Goal: Transaction & Acquisition: Purchase product/service

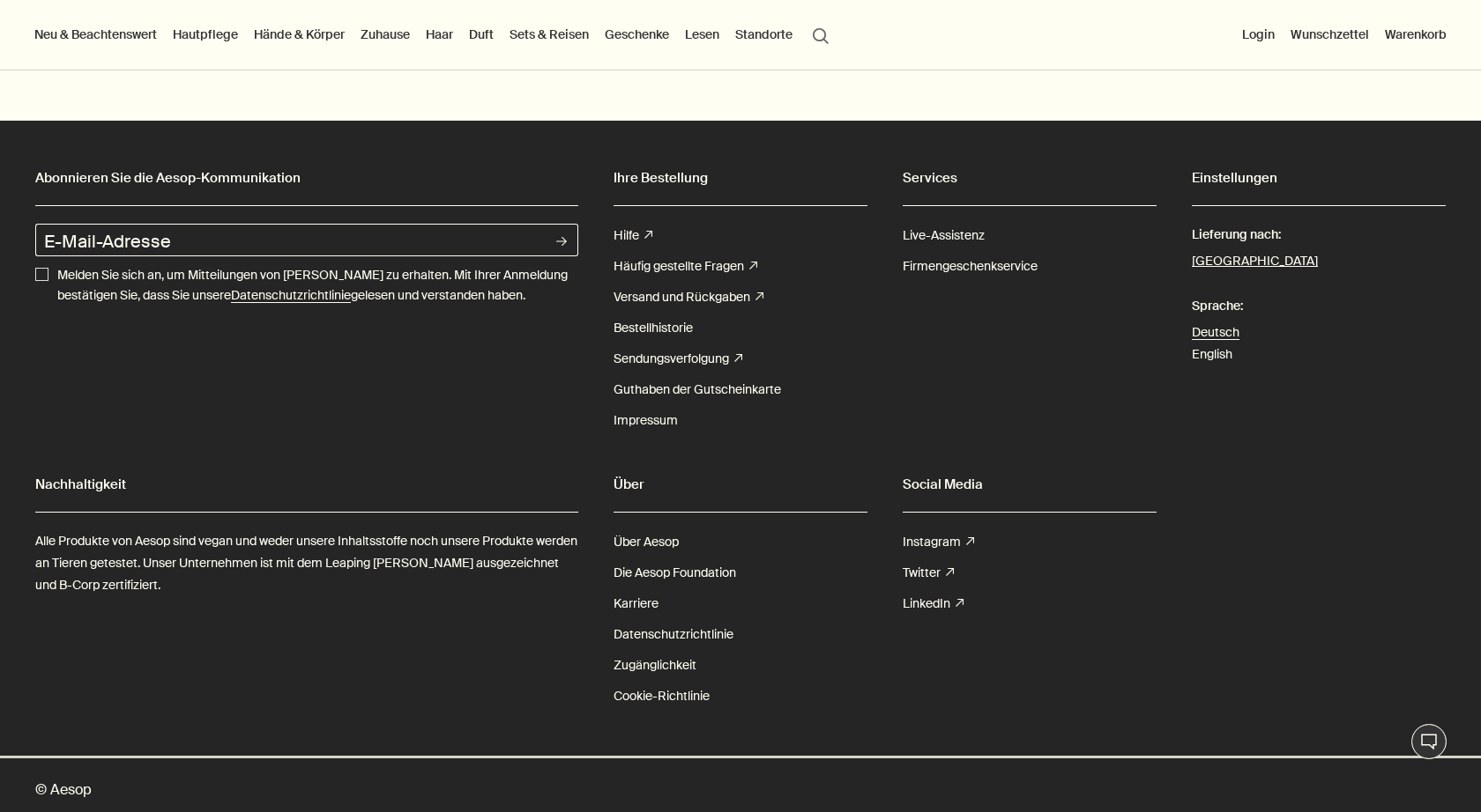
scroll to position [6370, 0]
click at [1224, 251] on button "[GEOGRAPHIC_DATA]" at bounding box center [1254, 262] width 126 height 23
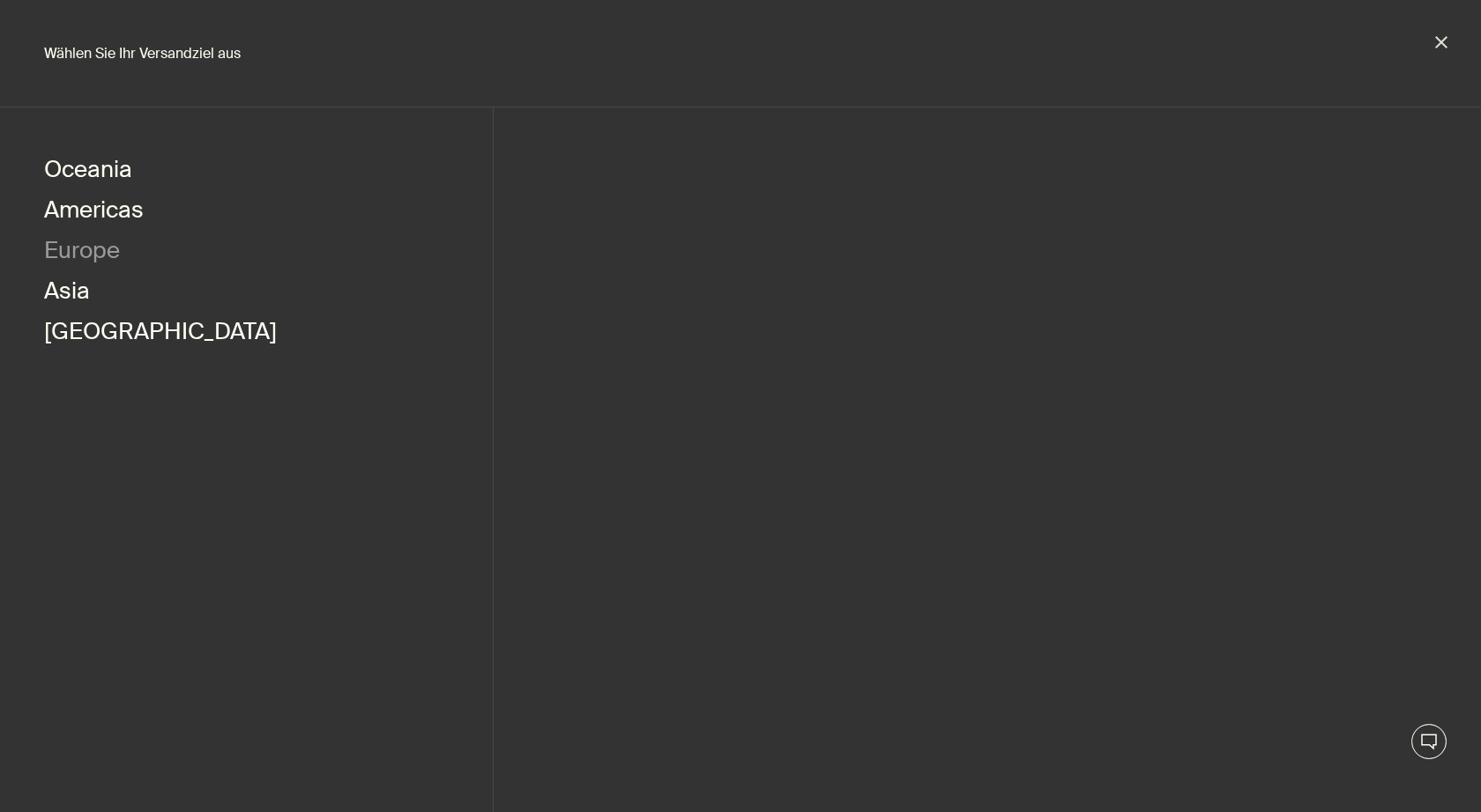
click at [90, 249] on button "Europe" at bounding box center [81, 253] width 76 height 40
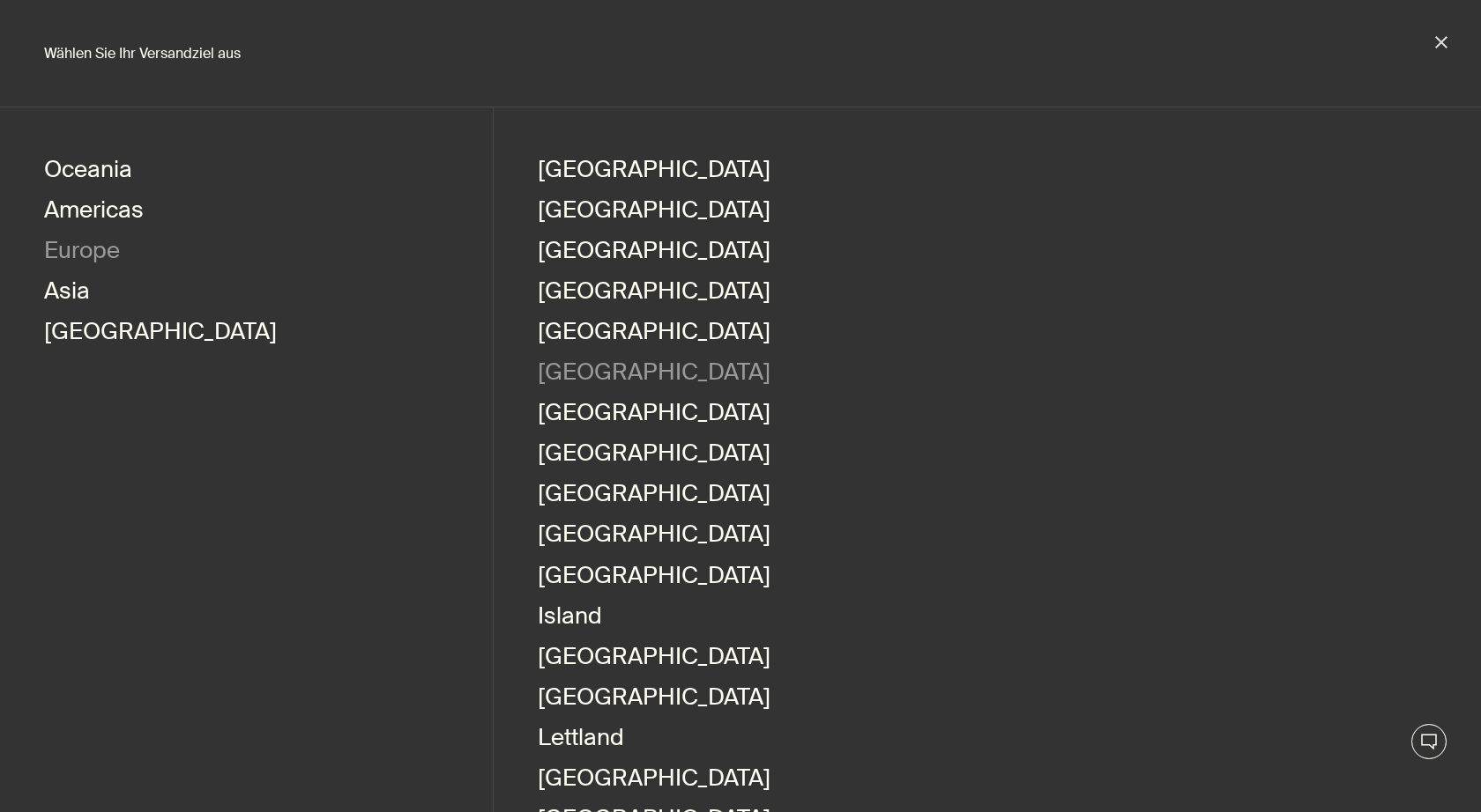
click at [579, 377] on link "[GEOGRAPHIC_DATA]" at bounding box center [653, 374] width 233 height 40
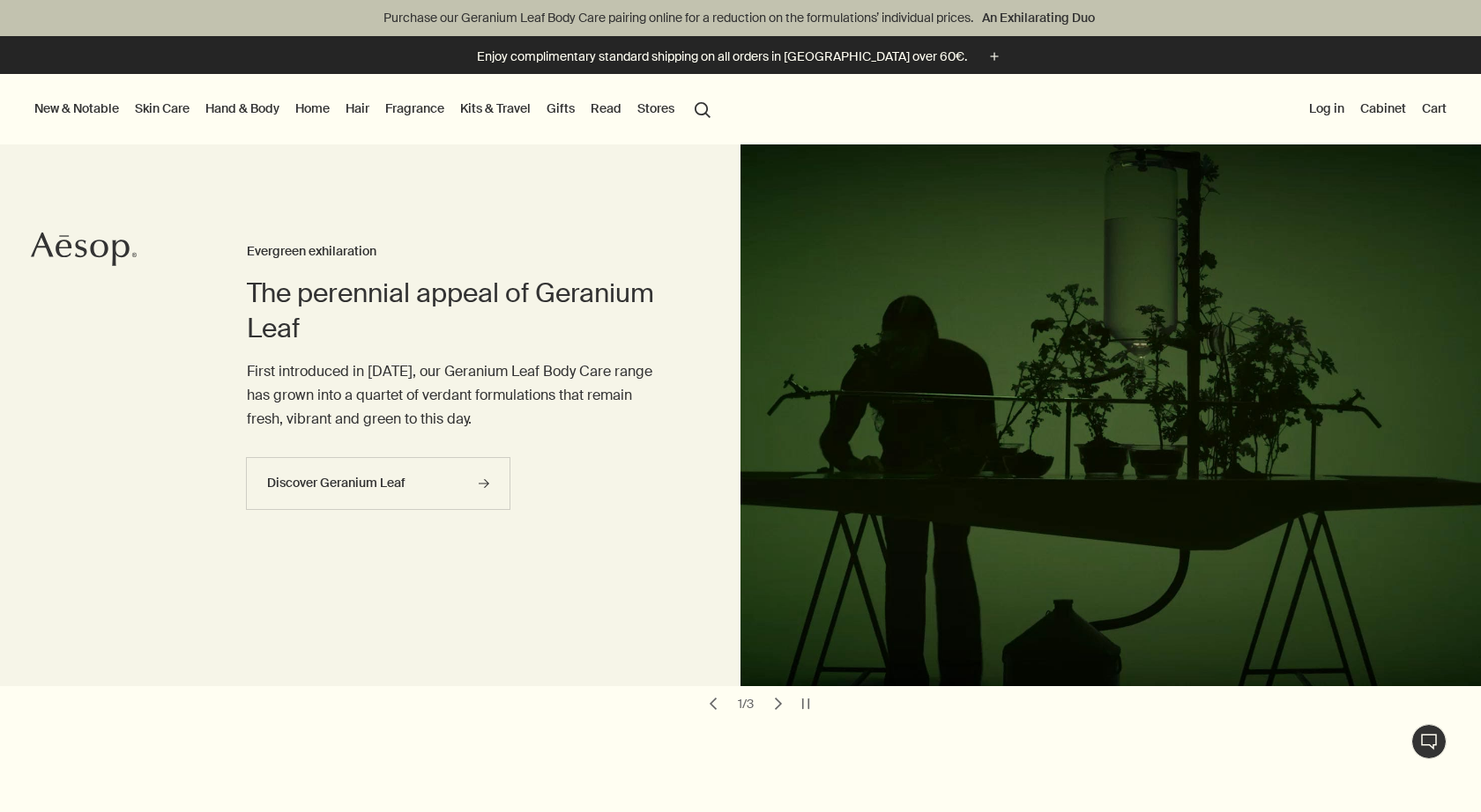
click at [246, 109] on link "Hand & Body" at bounding box center [242, 109] width 81 height 23
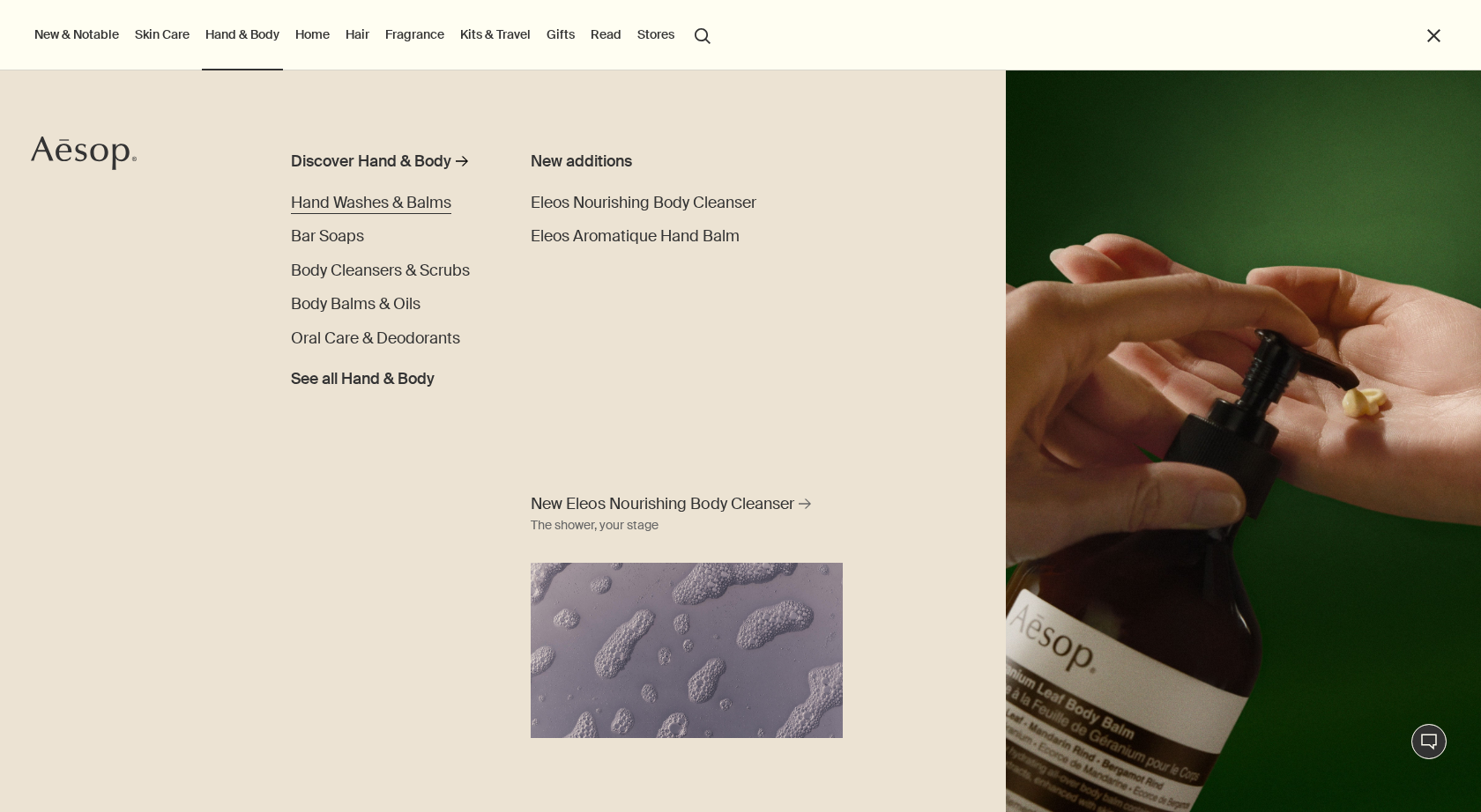
click at [335, 197] on span "Hand Washes & Balms" at bounding box center [371, 203] width 161 height 20
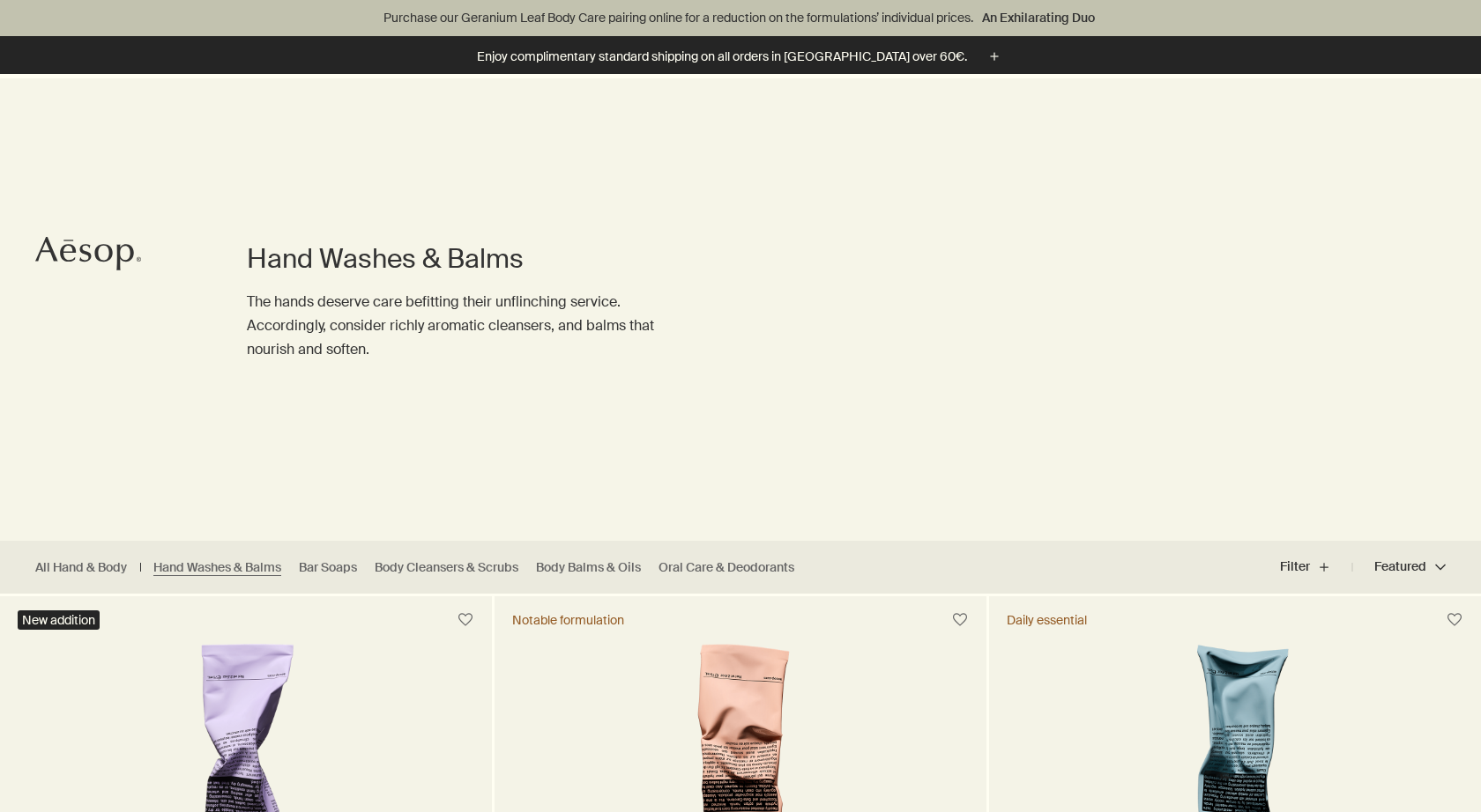
scroll to position [415, 0]
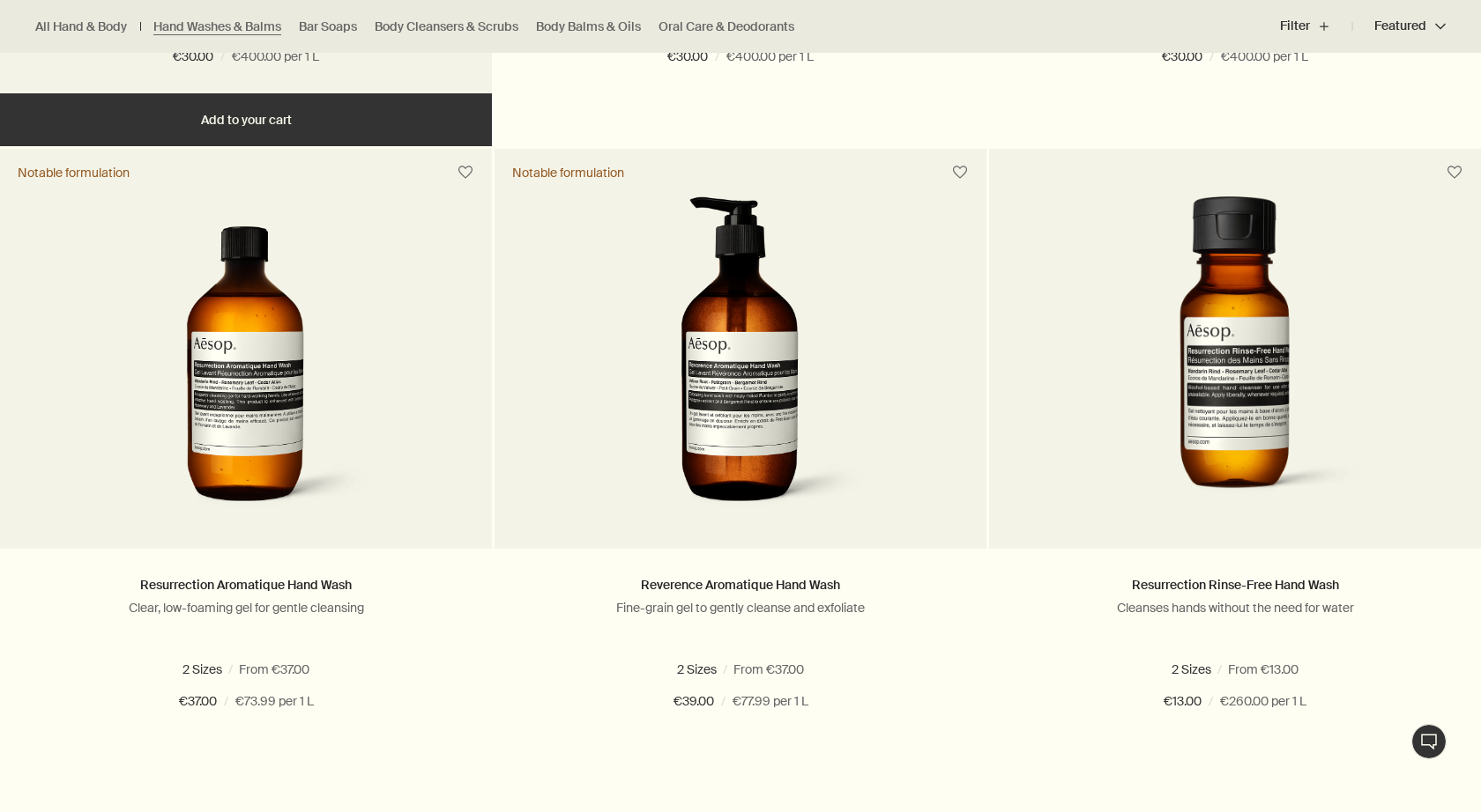
scroll to position [1100, 0]
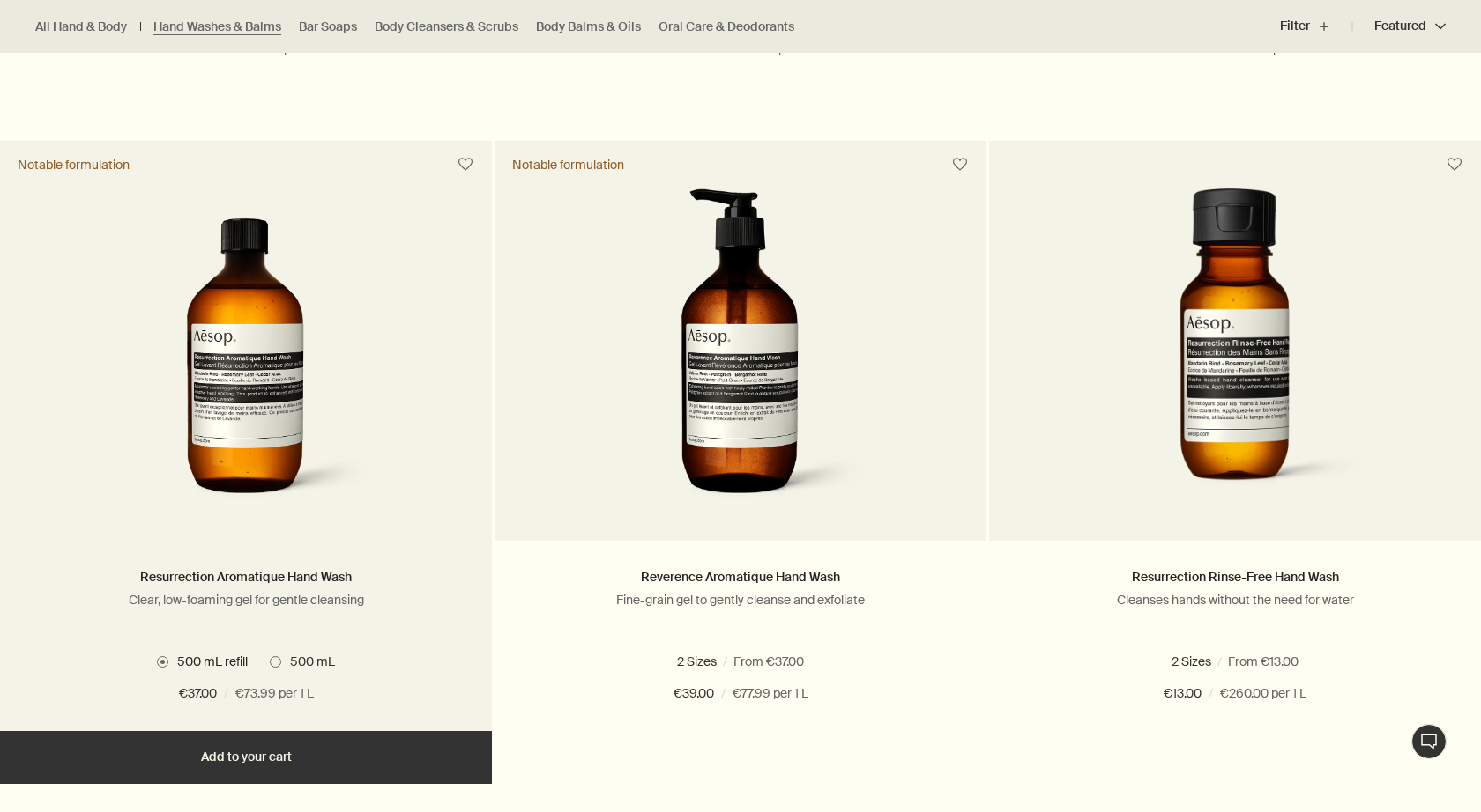
click at [274, 659] on span at bounding box center [275, 662] width 12 height 12
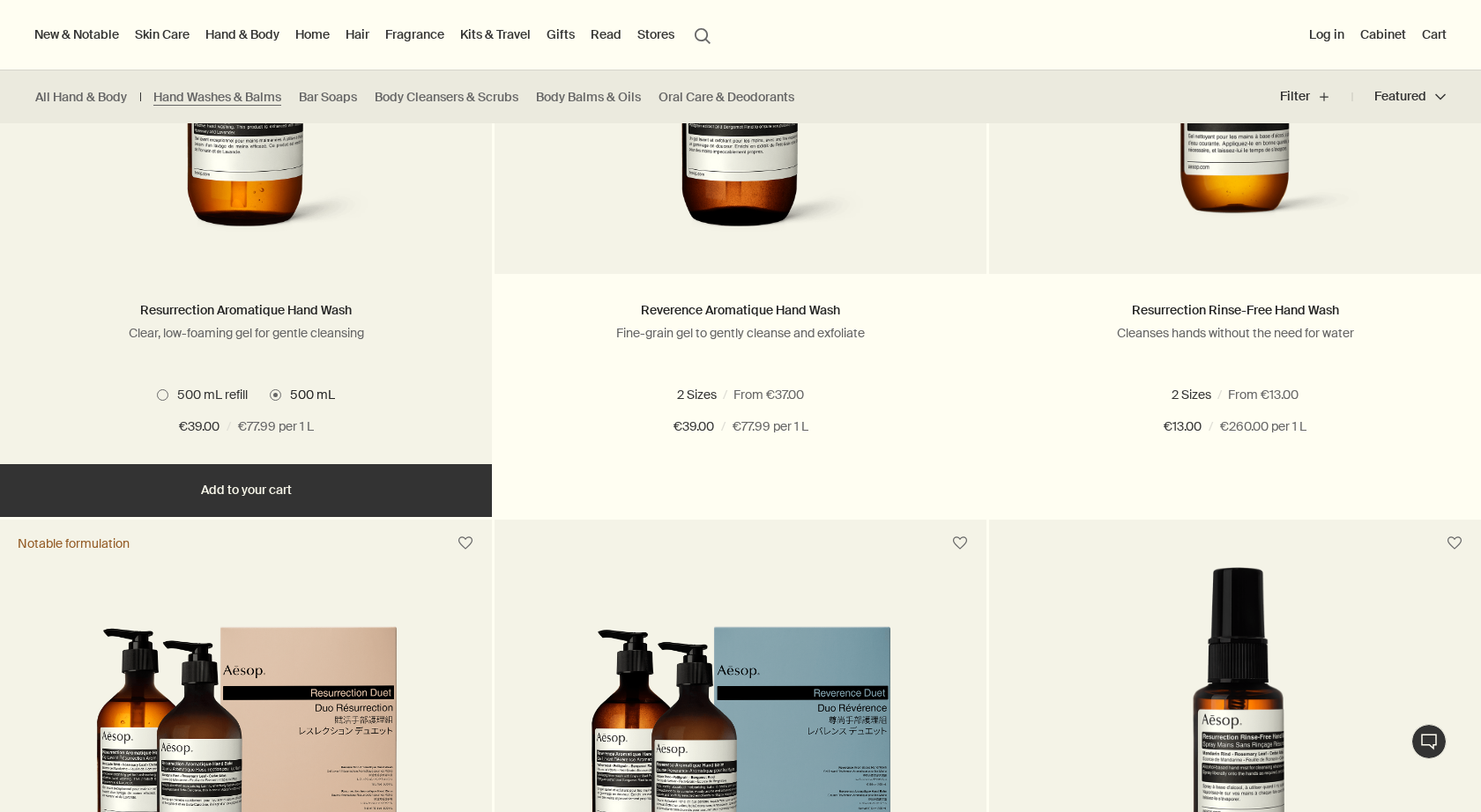
scroll to position [1365, 0]
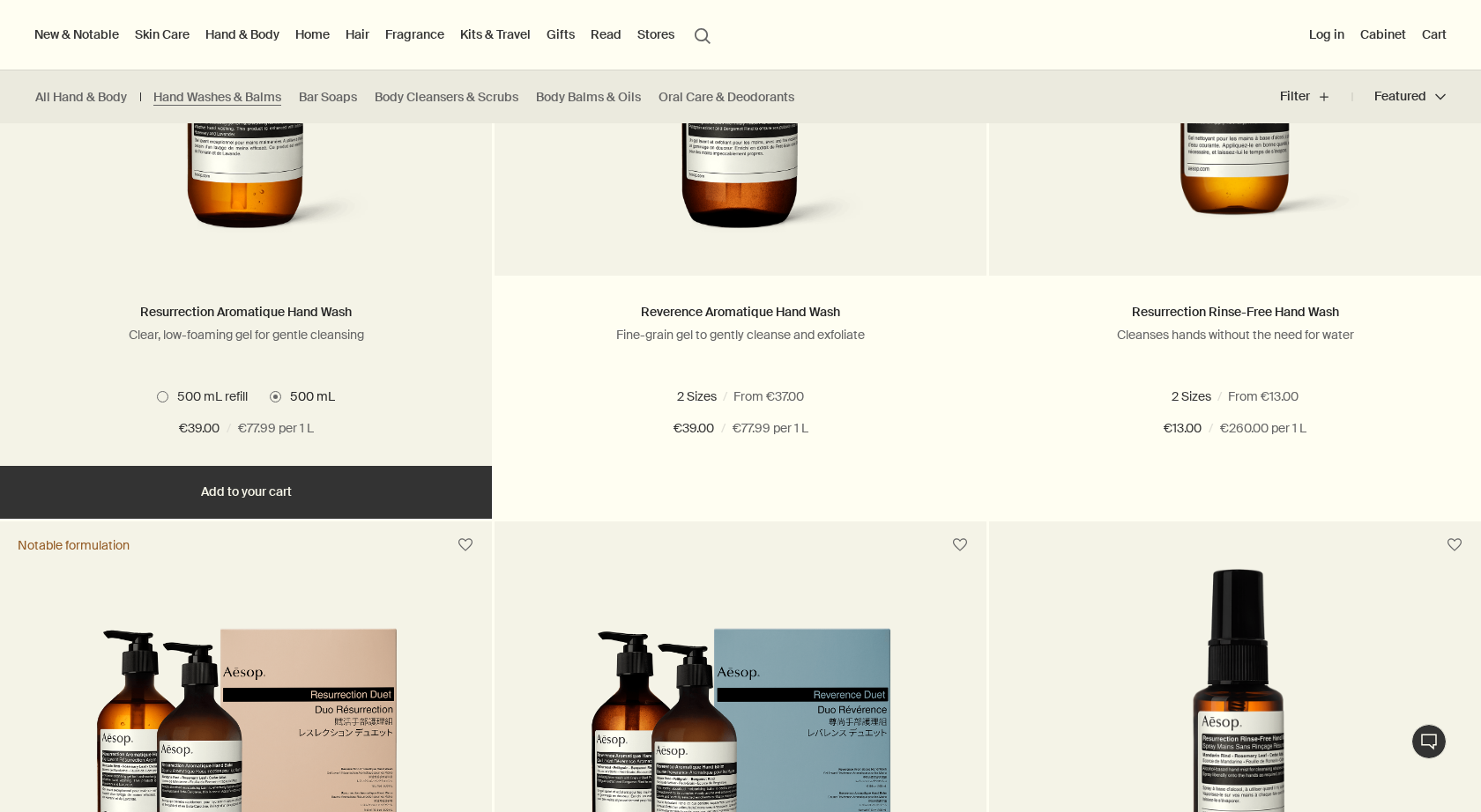
click at [287, 484] on button "Add Add to your cart" at bounding box center [245, 492] width 492 height 53
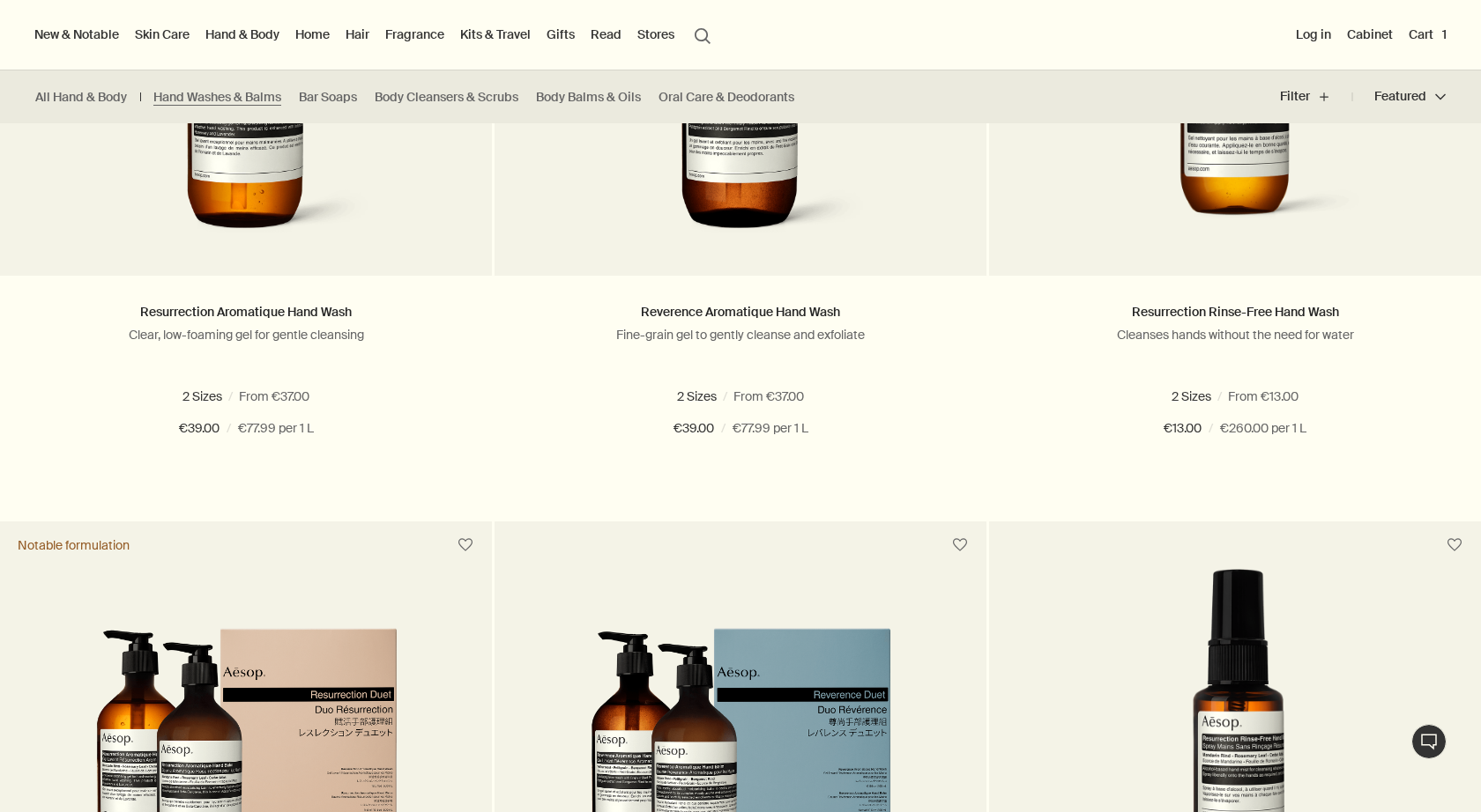
click at [1429, 34] on button "Cart 1" at bounding box center [1427, 35] width 45 height 23
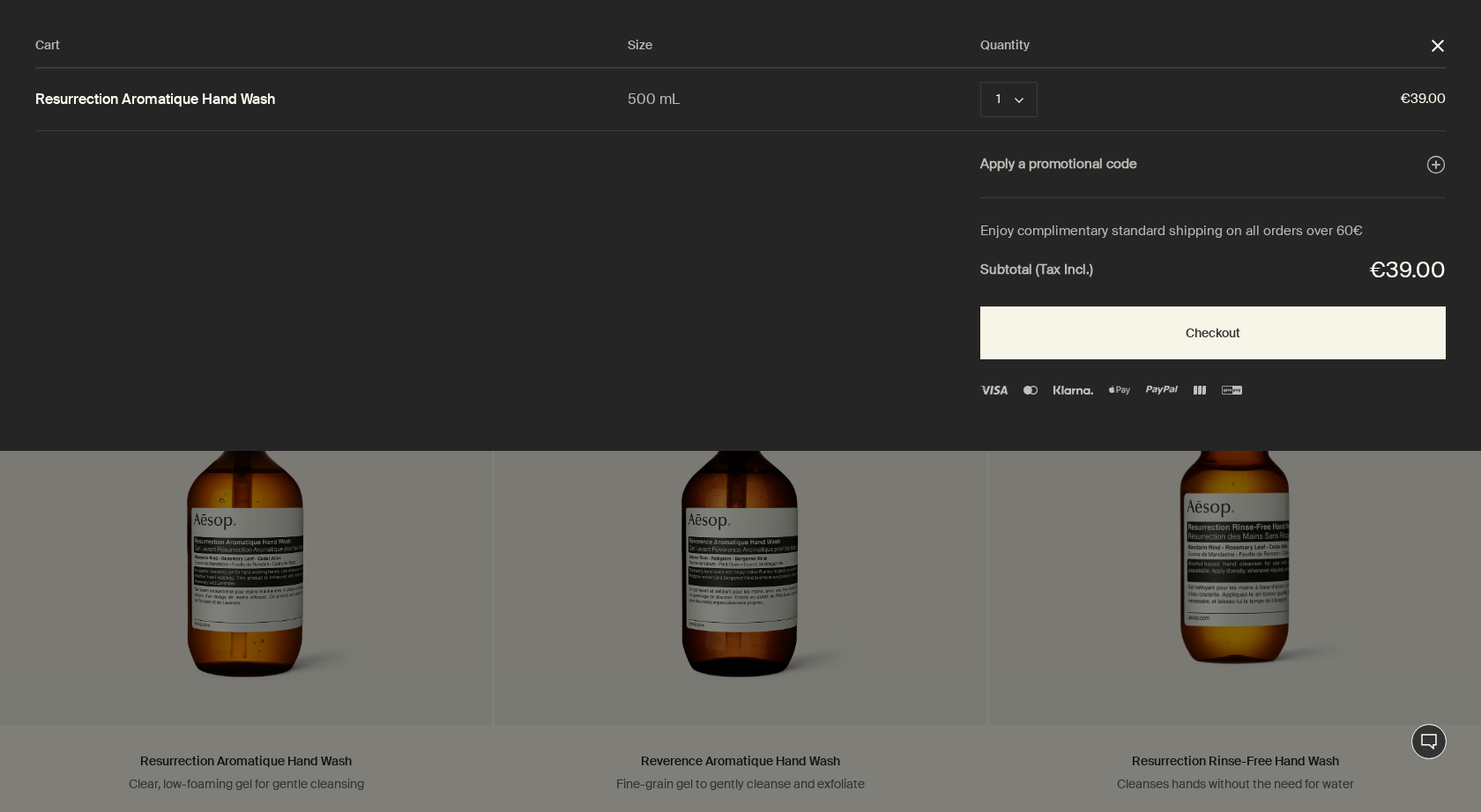
scroll to position [0, 0]
click at [1017, 95] on button "1 chevron" at bounding box center [1009, 99] width 57 height 35
click at [1013, 140] on button "2" at bounding box center [1011, 141] width 57 height 39
click at [1436, 45] on polygon "Close" at bounding box center [1437, 46] width 12 height 12
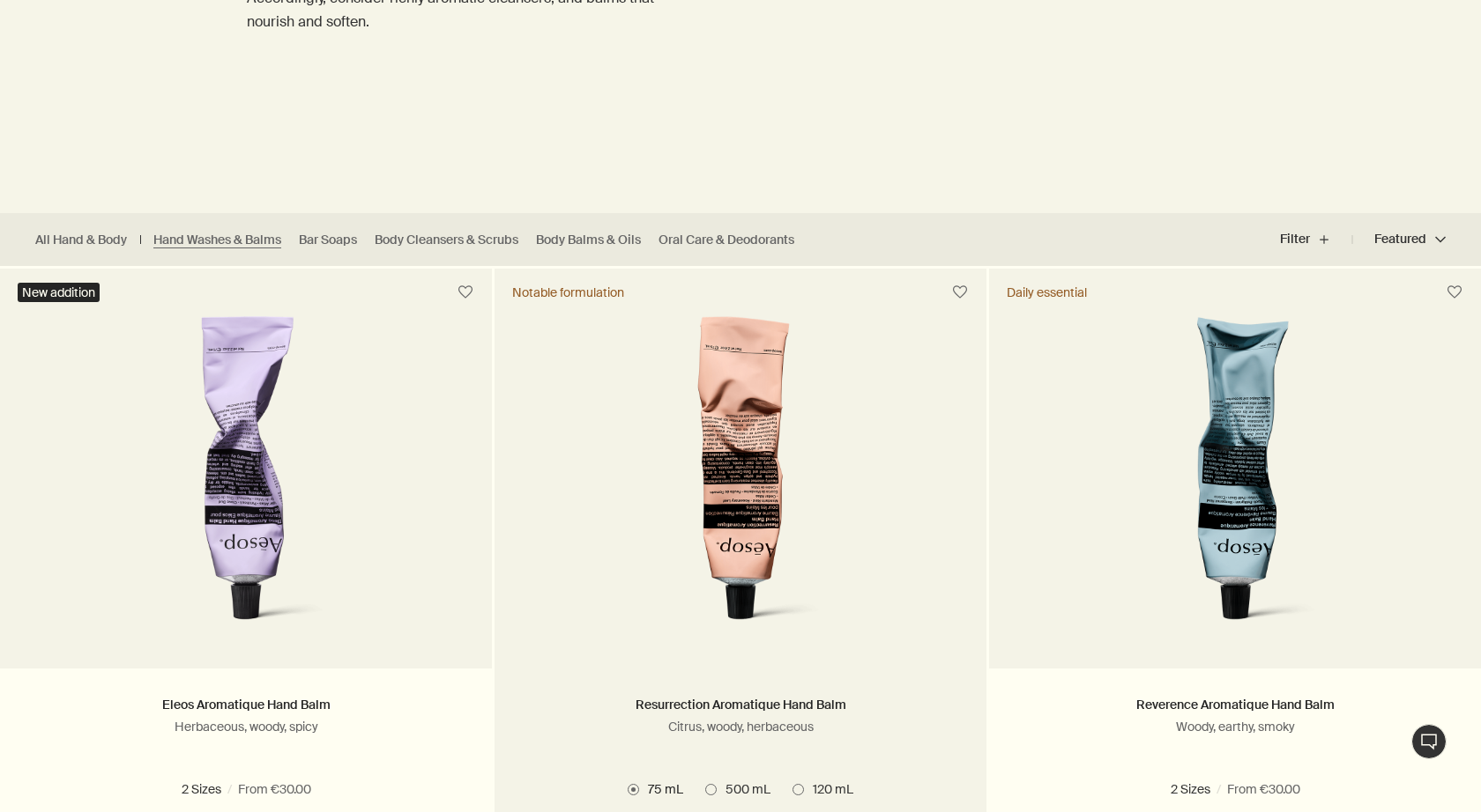
scroll to position [397, 0]
